Goal: Information Seeking & Learning: Learn about a topic

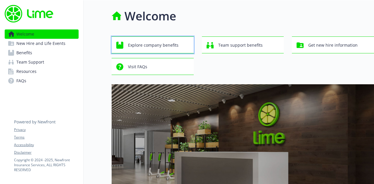
click at [133, 48] on span "Explore company benefits" at bounding box center [153, 45] width 51 height 11
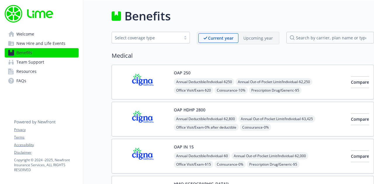
click at [269, 38] on p "Upcoming year" at bounding box center [258, 38] width 30 height 6
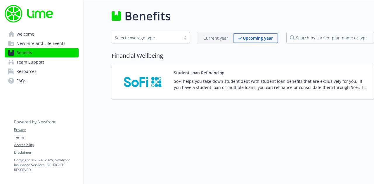
click at [217, 35] on p "Current year" at bounding box center [215, 38] width 25 height 6
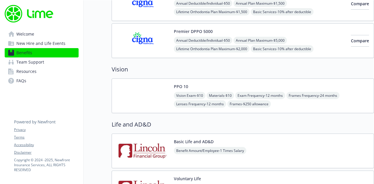
scroll to position [321, 0]
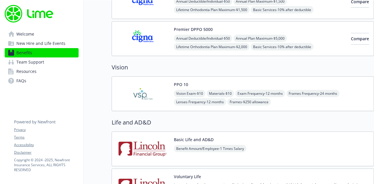
click at [221, 92] on span "Materials - $10" at bounding box center [220, 93] width 27 height 7
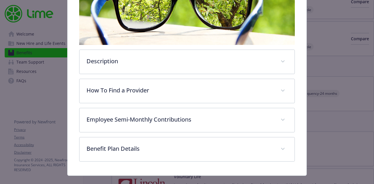
scroll to position [129, 0]
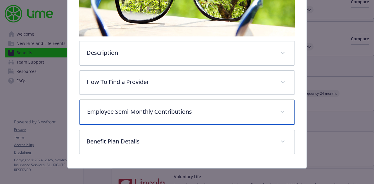
click at [284, 111] on div "Employee Semi-Monthly Contributions" at bounding box center [186, 112] width 215 height 25
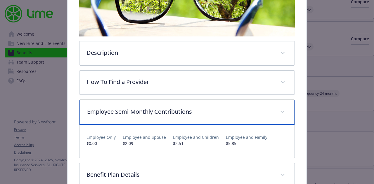
scroll to position [158, 0]
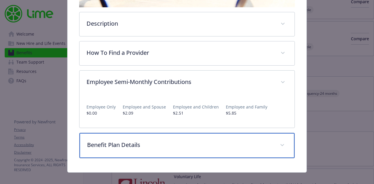
click at [268, 138] on div "Benefit Plan Details" at bounding box center [186, 145] width 215 height 25
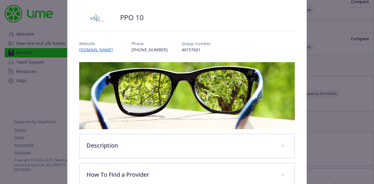
scroll to position [6, 0]
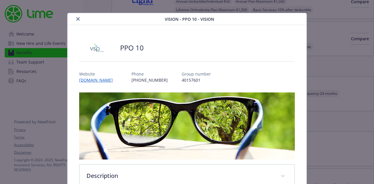
click at [75, 18] on button "close" at bounding box center [77, 18] width 7 height 7
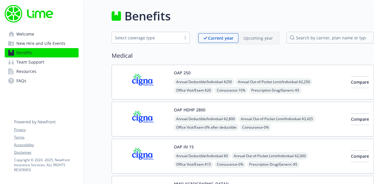
click at [157, 40] on div "Select coverage type" at bounding box center [146, 38] width 63 height 6
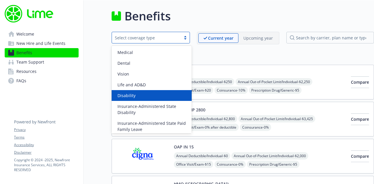
scroll to position [57, 0]
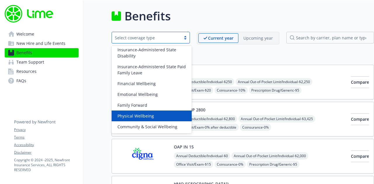
click at [143, 114] on span "Physical Wellbeing" at bounding box center [135, 116] width 37 height 6
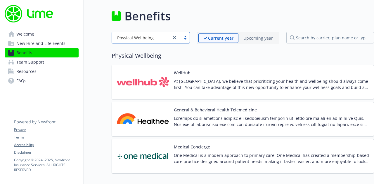
scroll to position [35, 0]
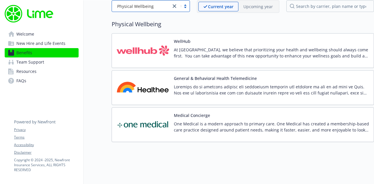
click at [35, 45] on span "New Hire and Life Events" at bounding box center [40, 43] width 49 height 9
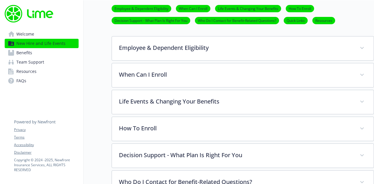
scroll to position [210, 0]
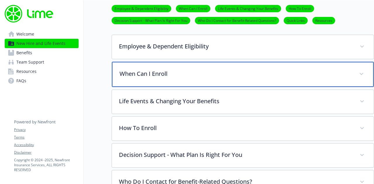
click at [301, 79] on div "When Can I Enroll" at bounding box center [243, 74] width 262 height 25
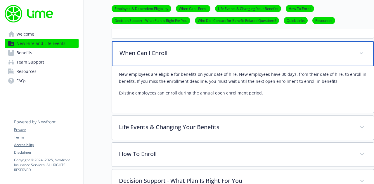
scroll to position [239, 0]
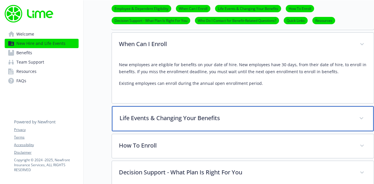
click at [320, 118] on p "Life Events & Changing Your Benefits" at bounding box center [235, 118] width 232 height 9
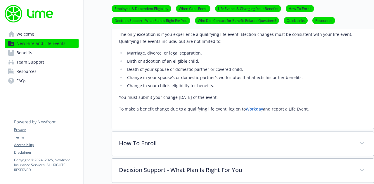
scroll to position [385, 0]
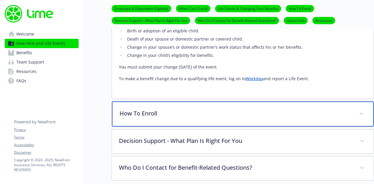
click at [292, 112] on p "How To Enroll" at bounding box center [235, 113] width 232 height 9
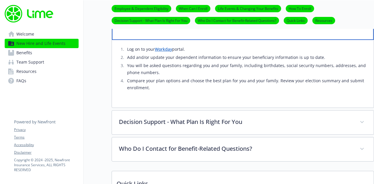
scroll to position [473, 0]
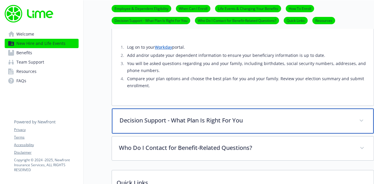
click at [290, 120] on p "Decision Support - What Plan Is Right For You" at bounding box center [235, 120] width 232 height 9
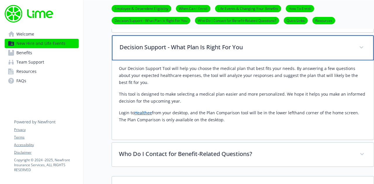
scroll to position [561, 0]
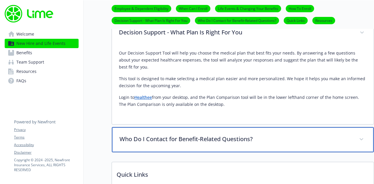
click at [298, 142] on p "Who Do I Contact for Benefit-Related Questions?" at bounding box center [235, 139] width 232 height 9
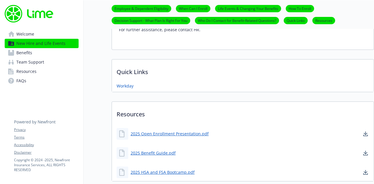
scroll to position [736, 0]
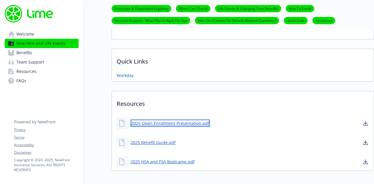
click at [189, 122] on link "2025 Open Enrollment Presentation.pdf" at bounding box center [170, 123] width 79 height 7
click at [24, 72] on span "Resources" at bounding box center [26, 71] width 20 height 9
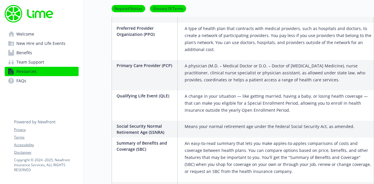
scroll to position [1170, 0]
